Goal: Communication & Community: Answer question/provide support

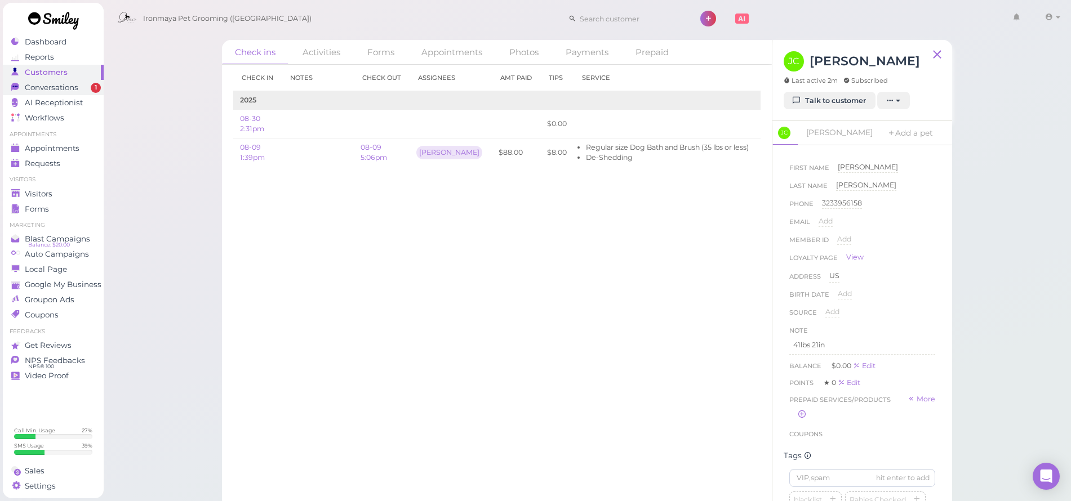
click at [54, 89] on span "Conversations" at bounding box center [52, 88] width 54 height 10
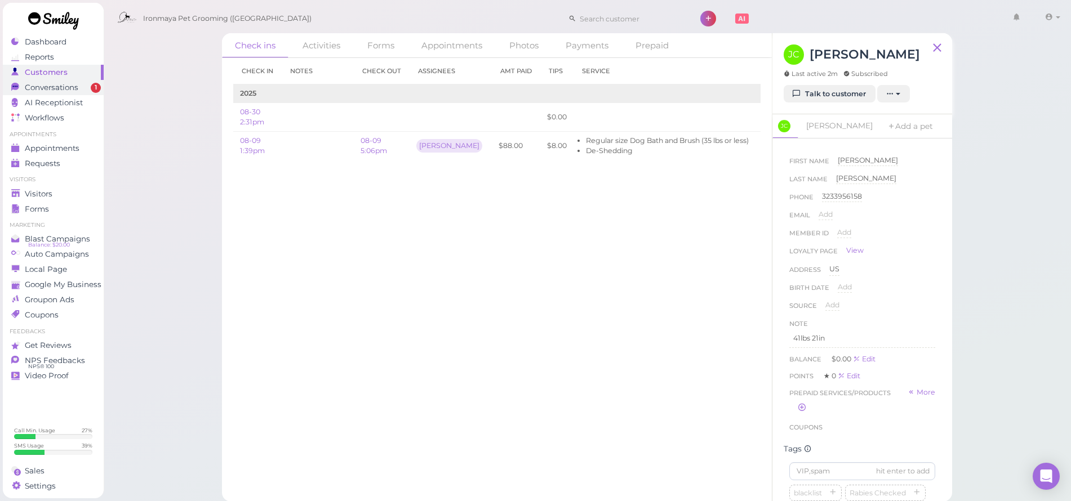
scroll to position [89, 0]
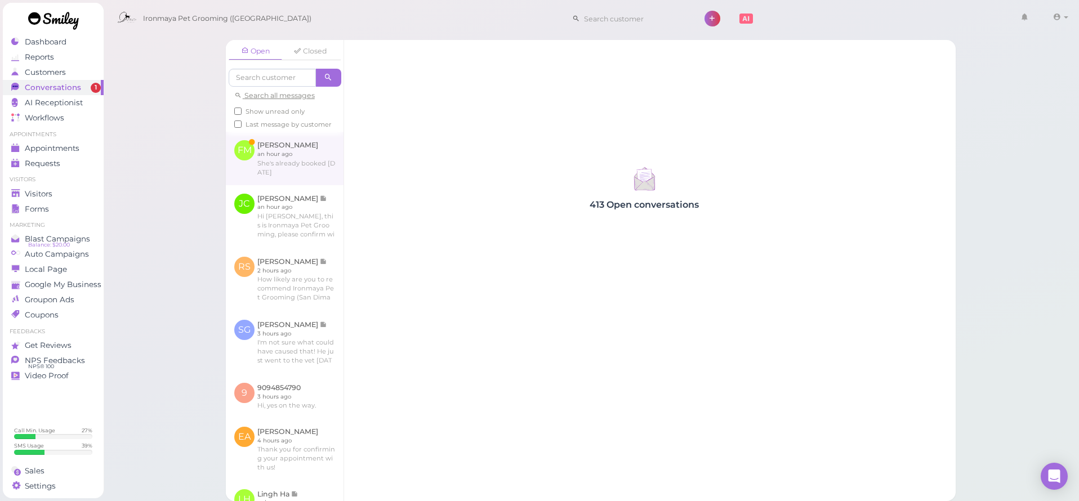
click at [293, 168] on link at bounding box center [285, 158] width 118 height 53
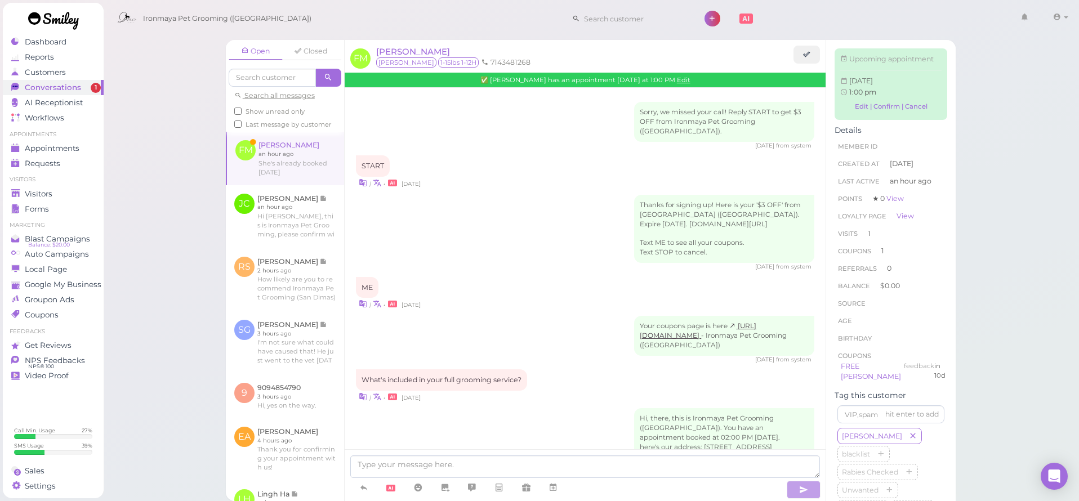
scroll to position [1050, 0]
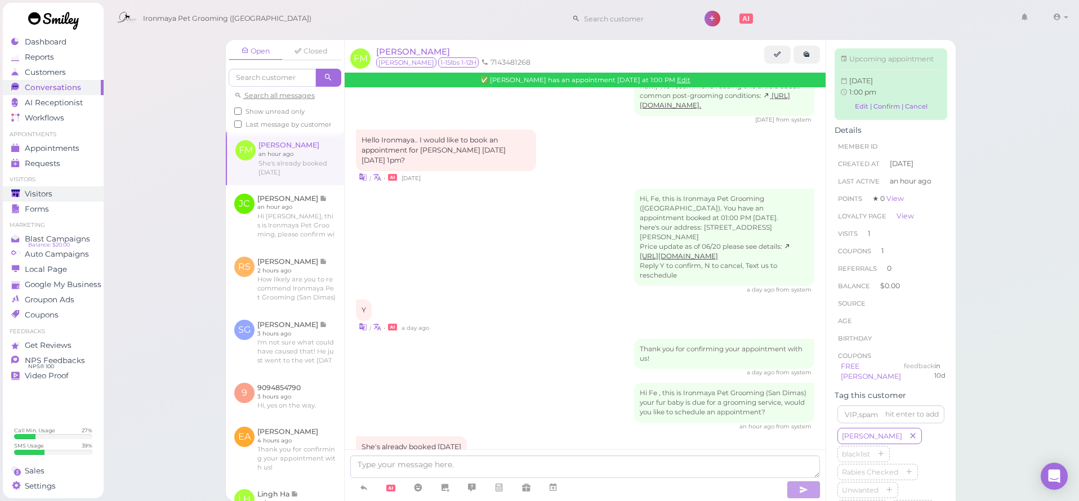
click at [61, 193] on div "Visitors" at bounding box center [51, 194] width 81 height 10
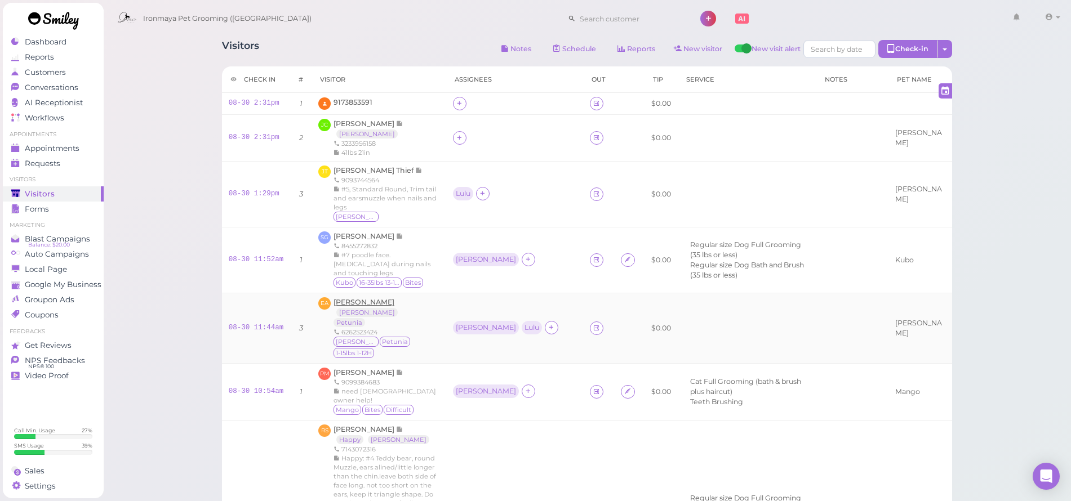
click at [364, 298] on span "[PERSON_NAME]" at bounding box center [363, 302] width 61 height 8
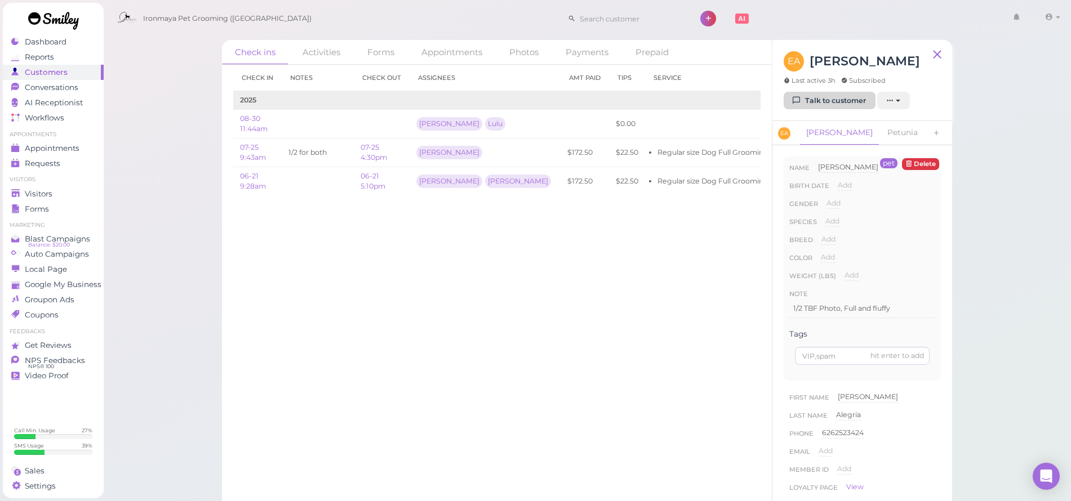
click at [822, 102] on link "Talk to customer" at bounding box center [830, 101] width 92 height 18
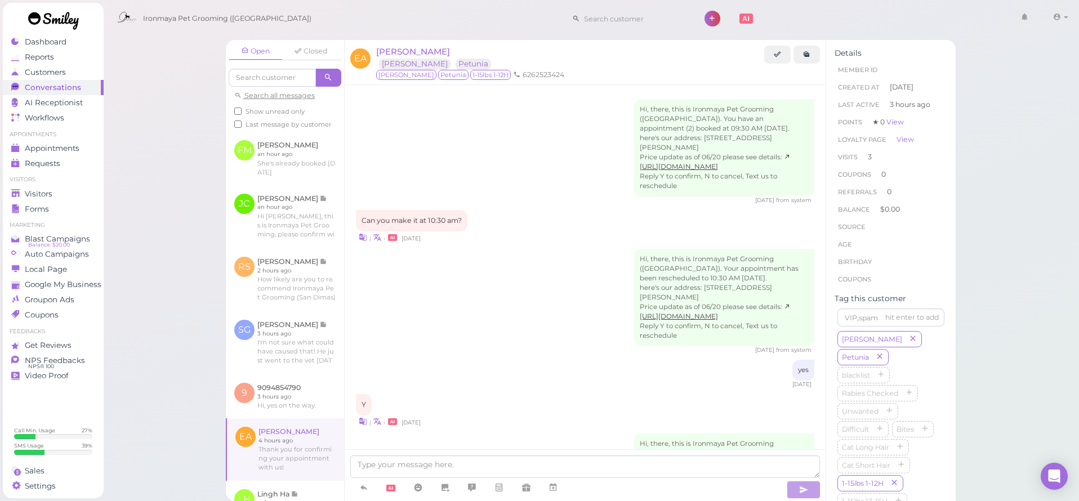
scroll to position [1439, 0]
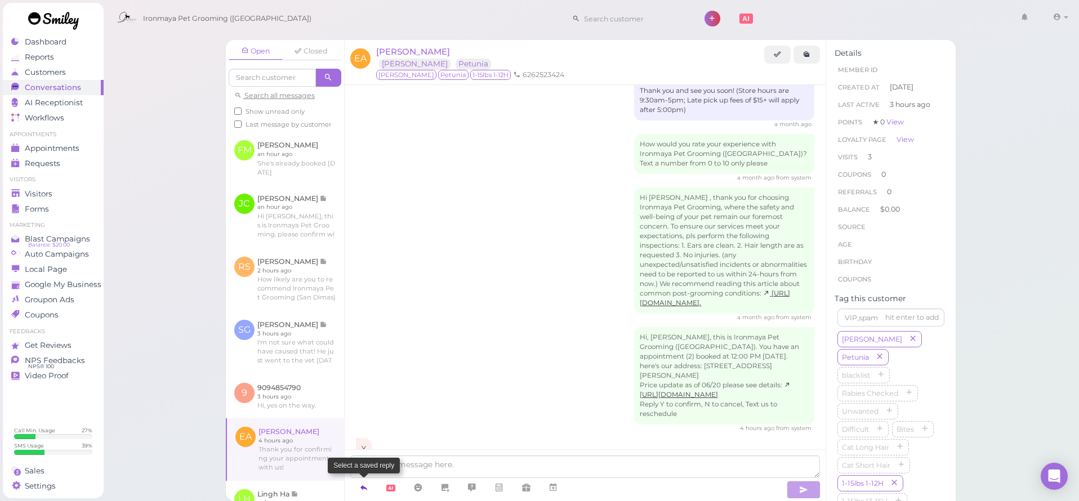
click at [362, 489] on icon at bounding box center [363, 487] width 9 height 11
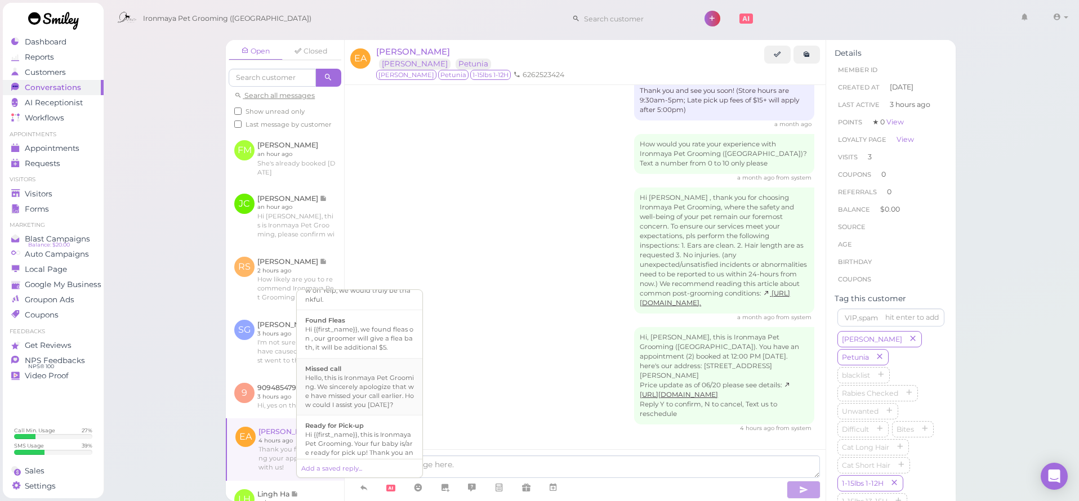
scroll to position [233, 0]
click at [361, 415] on div "Ready for Pick-up" at bounding box center [359, 410] width 109 height 9
type textarea "Hi {{first_name}}, this is Ironmaya Pet Grooming. Your fur baby is/are ready fo…"
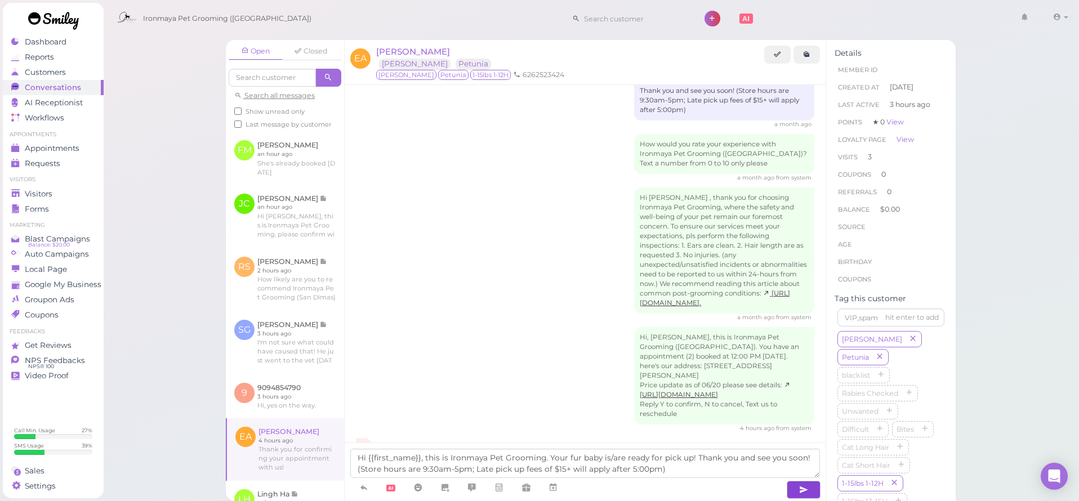
click at [815, 493] on button "button" at bounding box center [804, 490] width 34 height 18
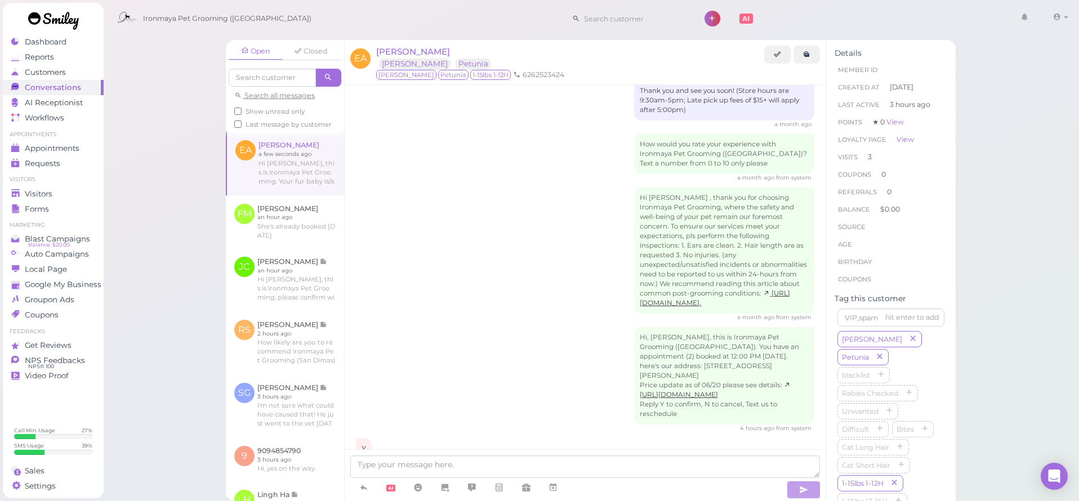
scroll to position [1492, 0]
